Goal: Information Seeking & Learning: Find specific page/section

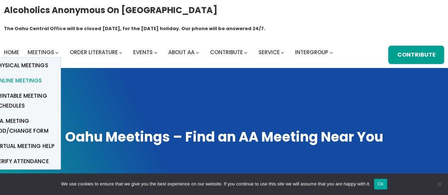
click at [30, 76] on span "Online Meetings" at bounding box center [18, 81] width 47 height 10
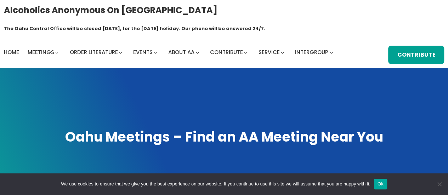
scroll to position [171, 0]
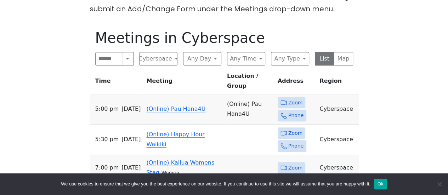
scroll to position [235, 0]
click at [179, 106] on link "(Online) Pau Hana4U" at bounding box center [175, 109] width 59 height 7
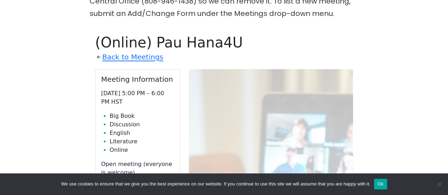
scroll to position [232, 0]
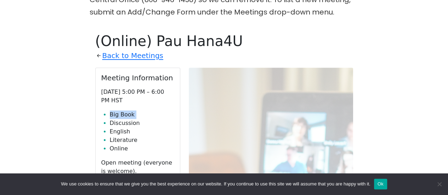
drag, startPoint x: 65, startPoint y: 99, endPoint x: 50, endPoint y: 105, distance: 16.8
